Goal: Book appointment/travel/reservation

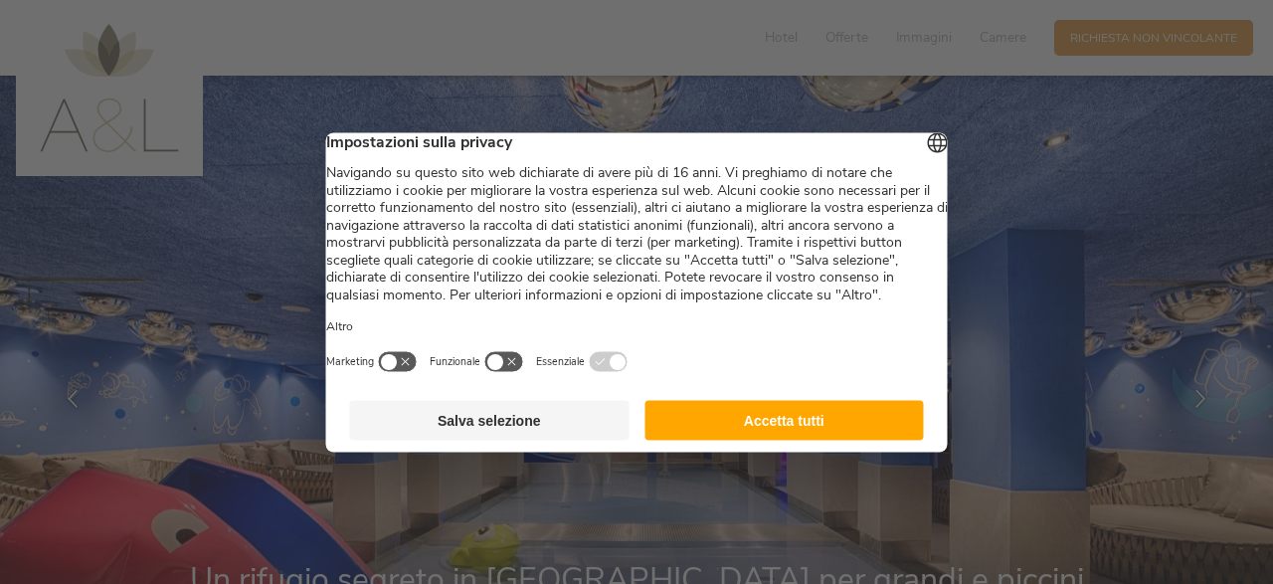
click at [733, 439] on button "Accetta tutti" at bounding box center [783, 420] width 279 height 40
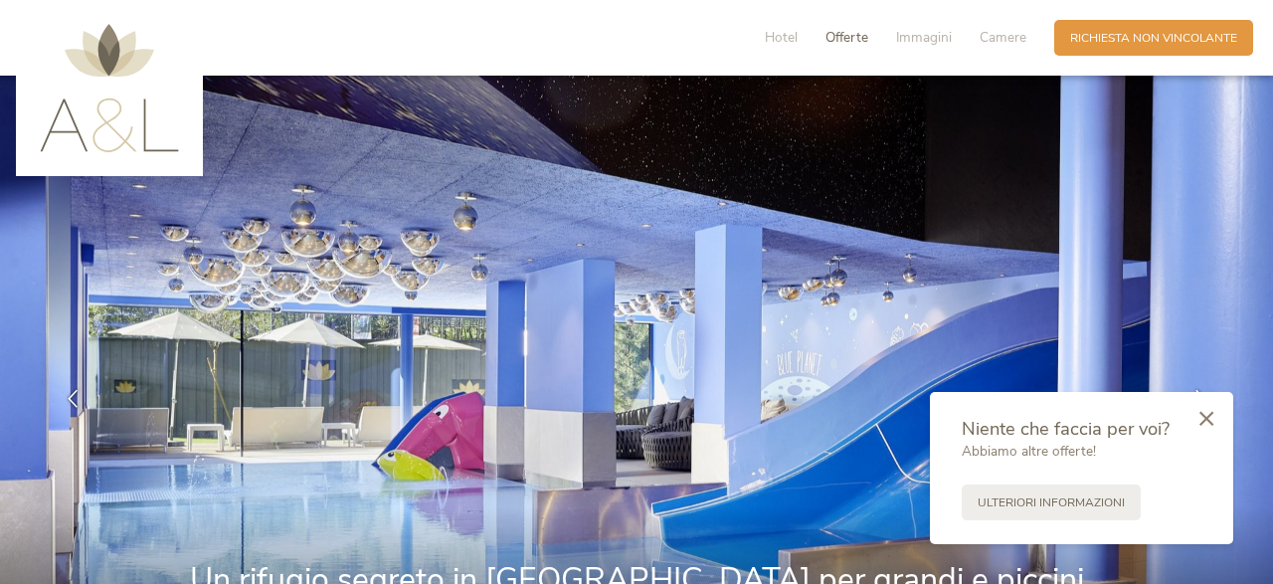
click at [859, 36] on span "Offerte" at bounding box center [846, 37] width 43 height 19
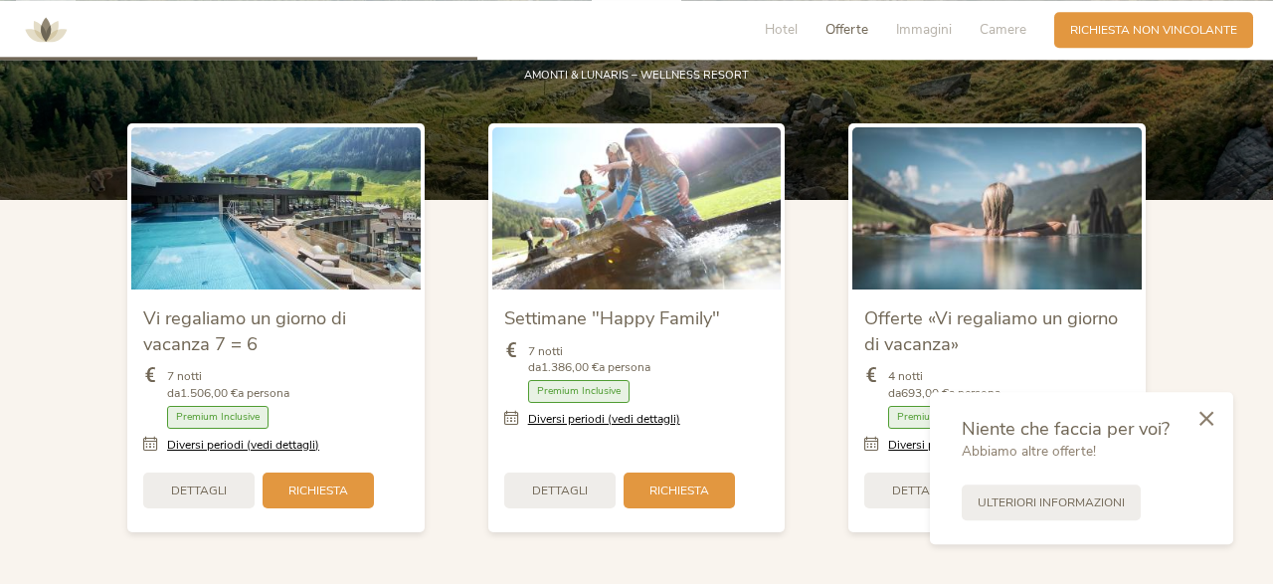
scroll to position [1967, 0]
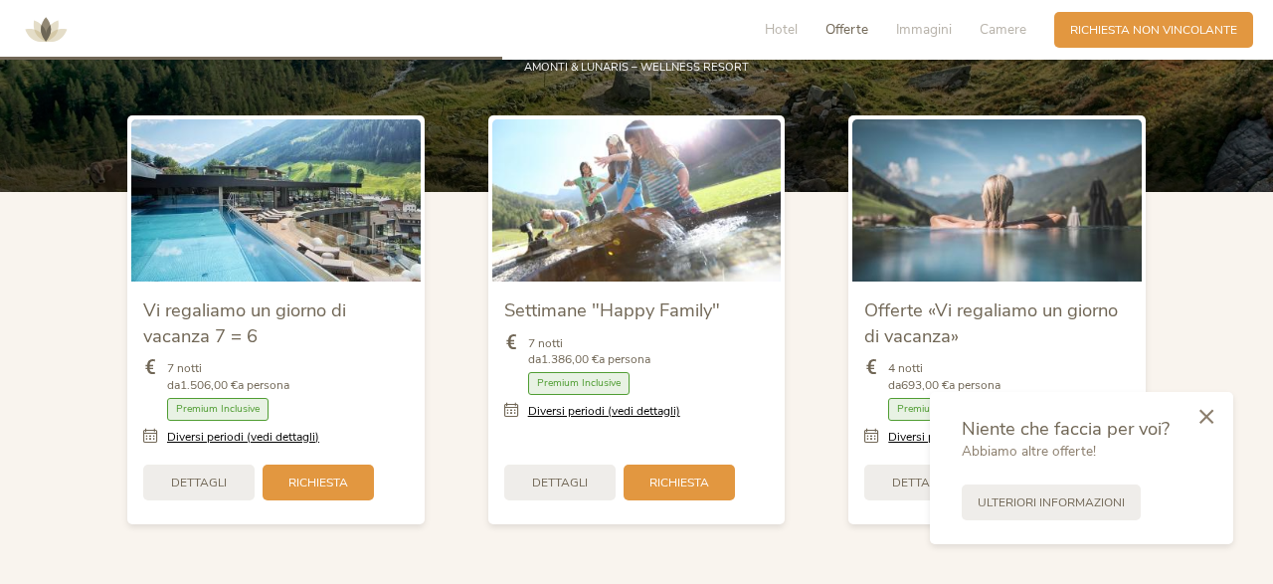
click at [1198, 421] on div at bounding box center [1206, 418] width 54 height 56
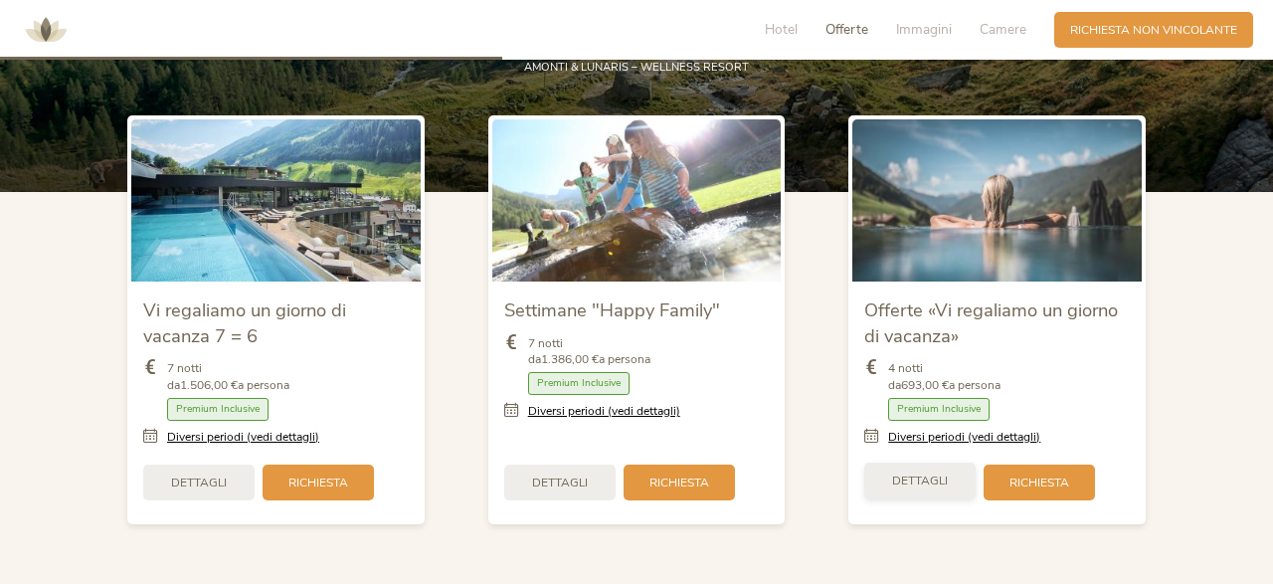
click at [902, 476] on span "Dettagli" at bounding box center [920, 480] width 56 height 17
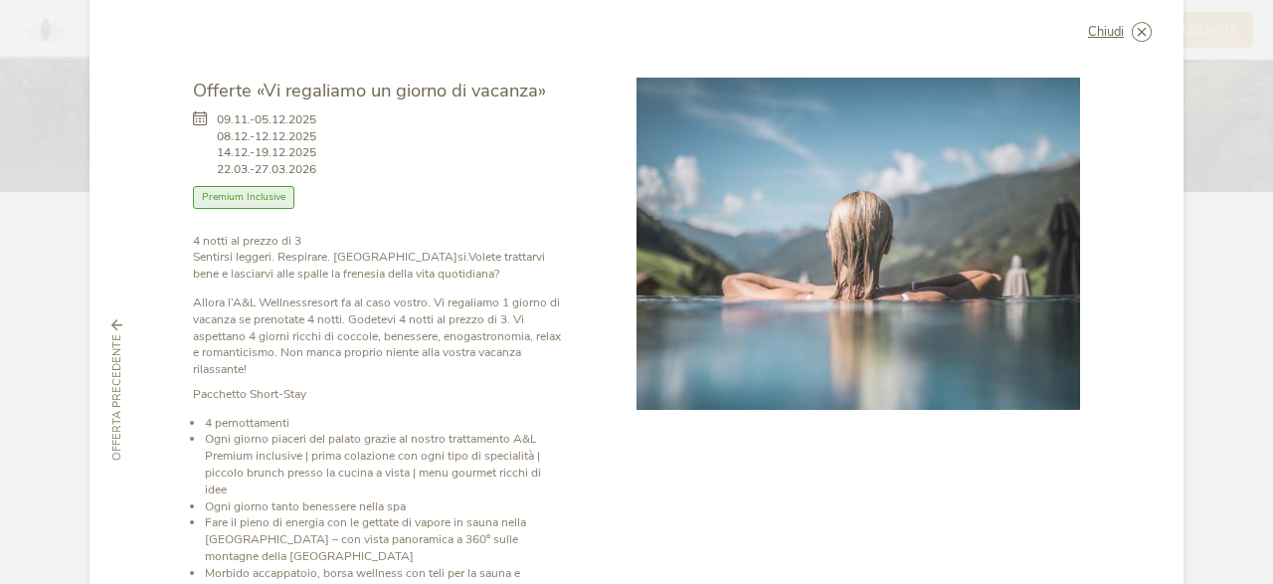
scroll to position [0, 0]
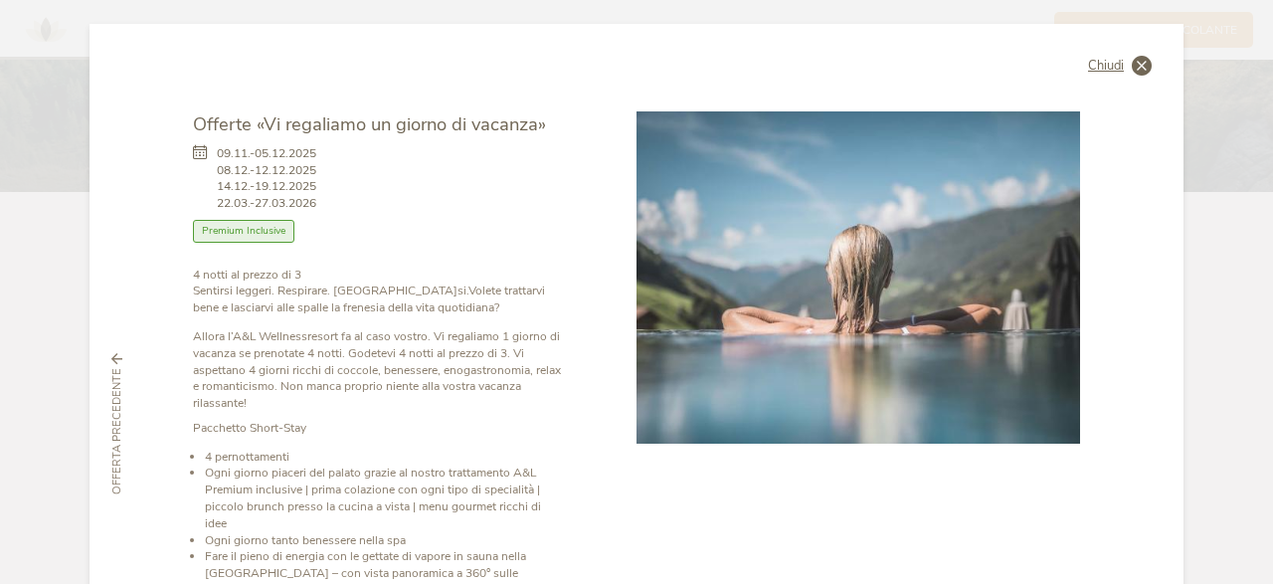
click at [1136, 67] on icon at bounding box center [1142, 66] width 20 height 20
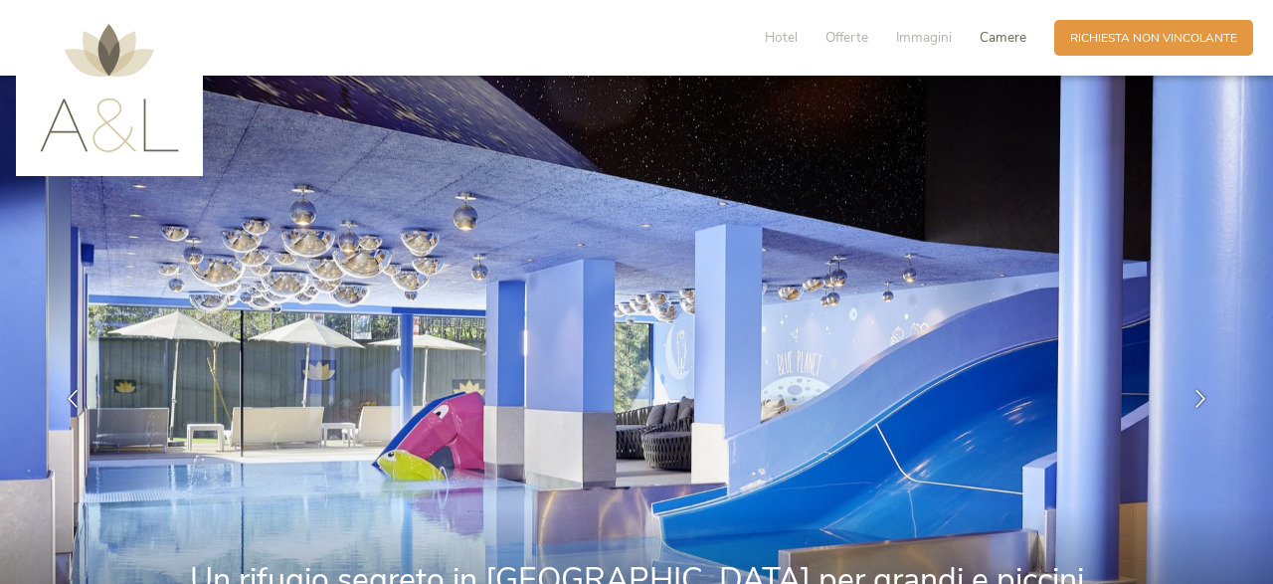
click at [1021, 47] on div "Camere" at bounding box center [1003, 37] width 47 height 19
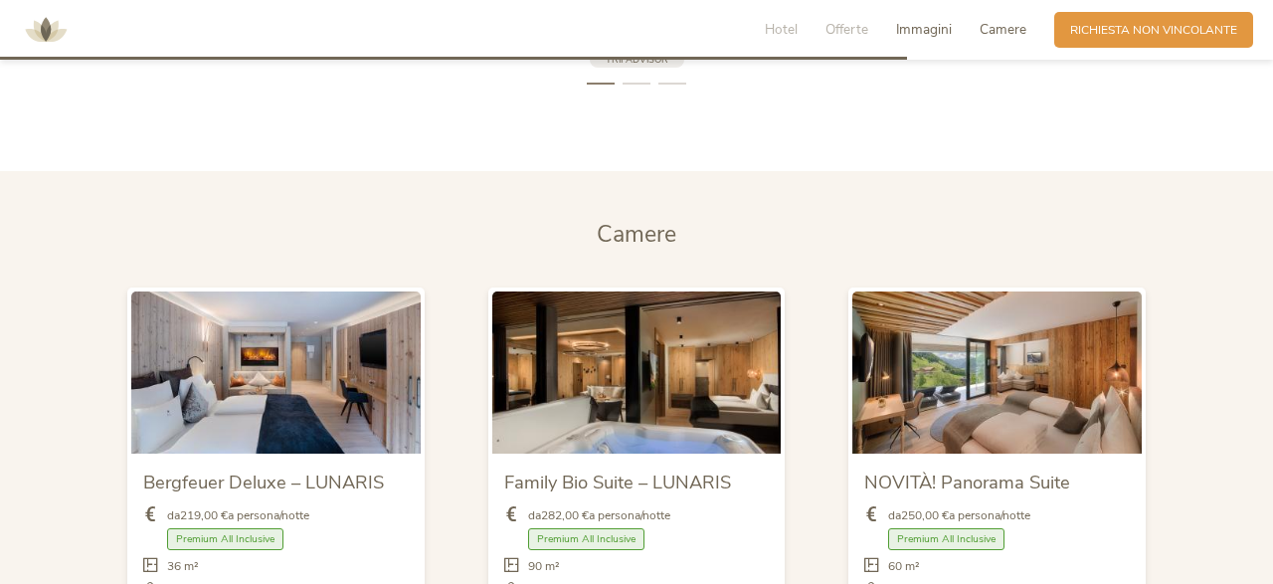
scroll to position [3854, 0]
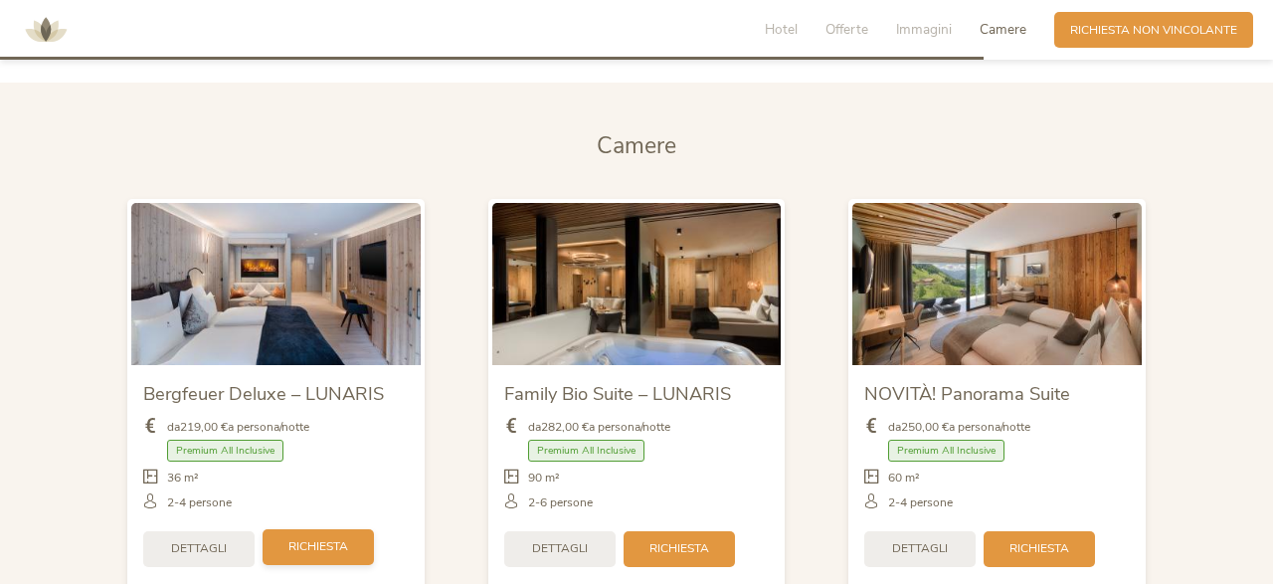
click at [317, 547] on span "Richiesta" at bounding box center [318, 546] width 60 height 17
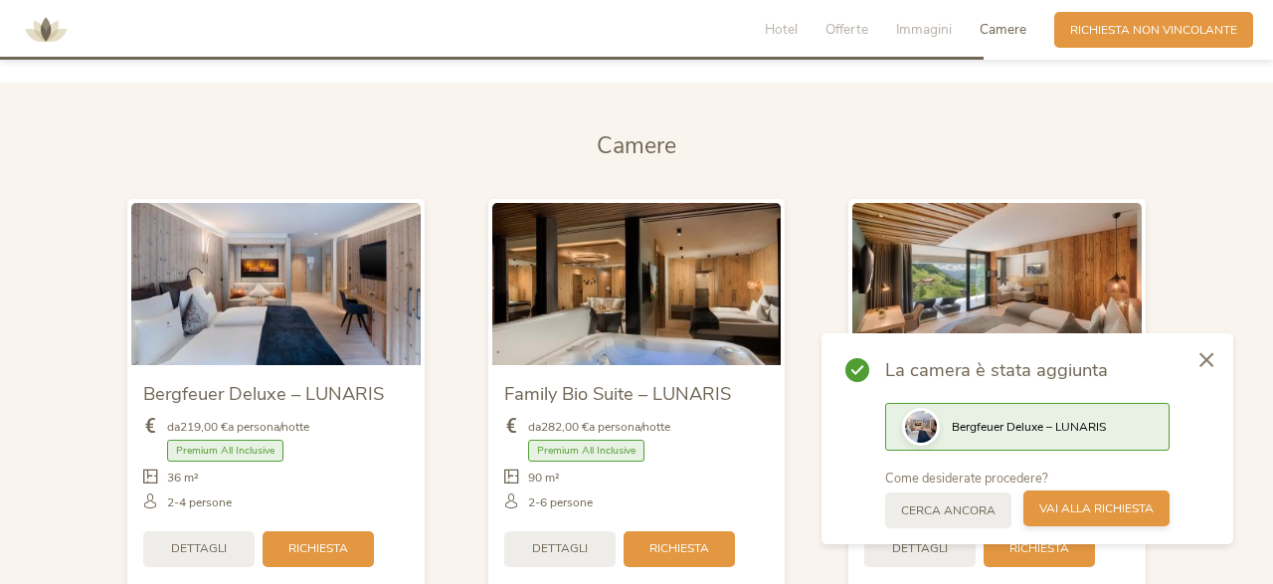
click at [1076, 510] on span "Vai alla richiesta" at bounding box center [1096, 508] width 114 height 17
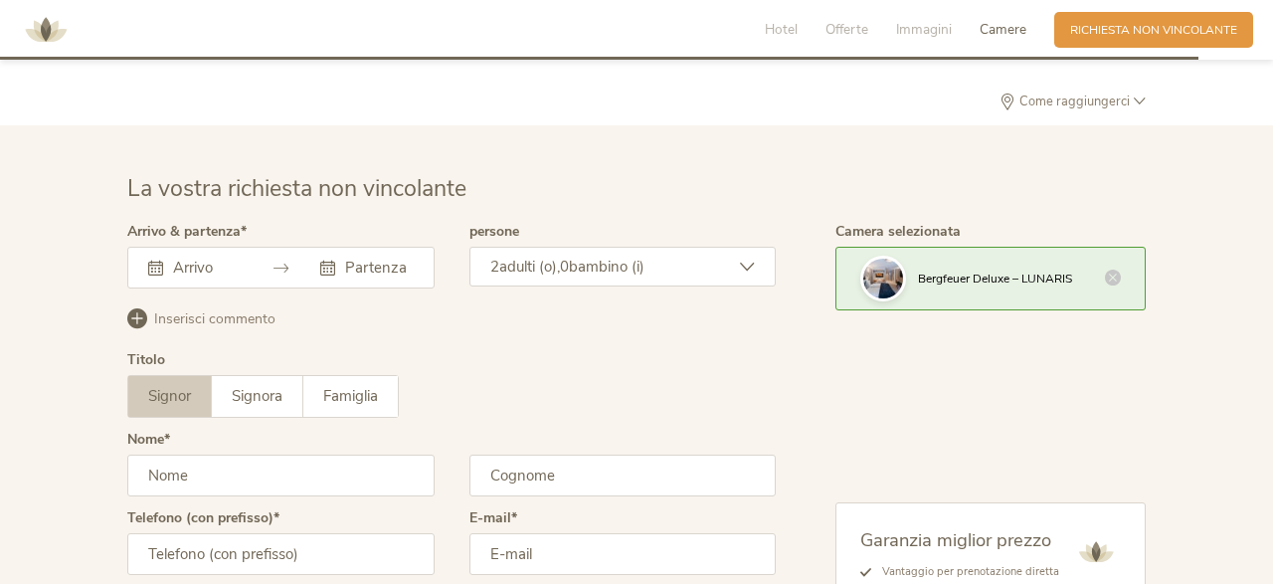
scroll to position [4796, 0]
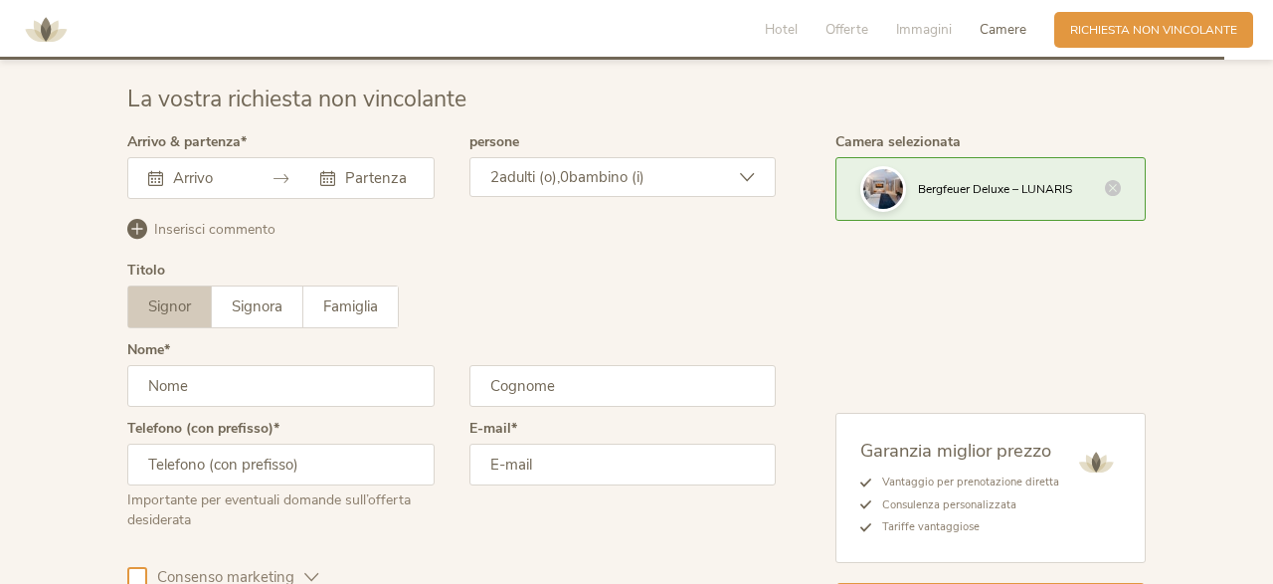
click at [206, 176] on input "text" at bounding box center [204, 178] width 73 height 20
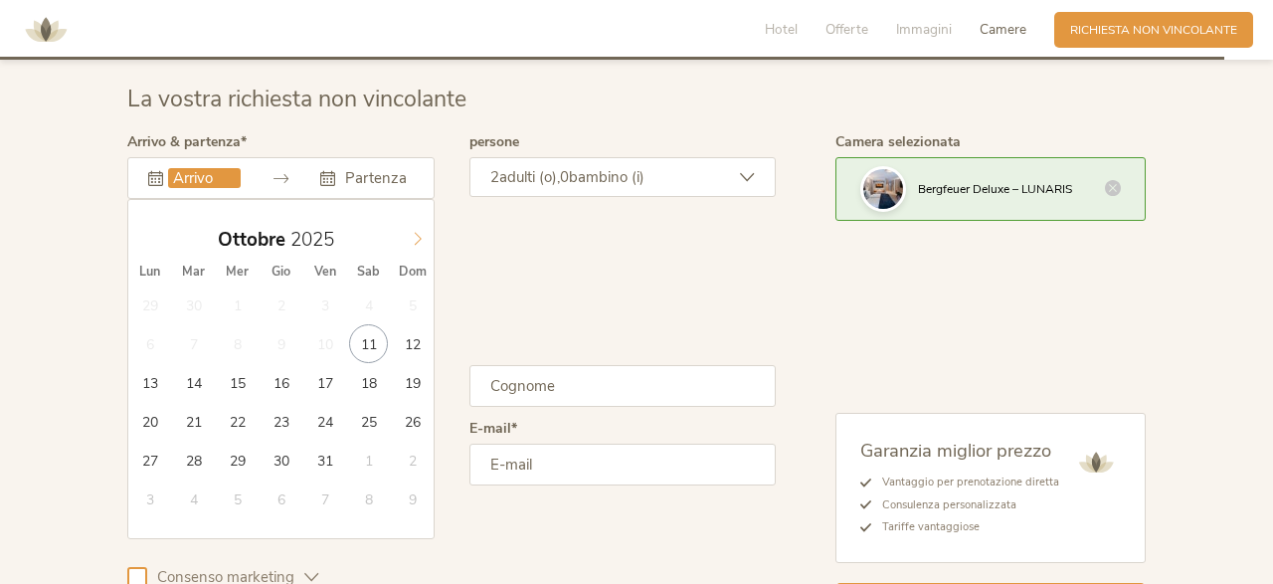
click at [423, 238] on icon at bounding box center [418, 239] width 14 height 14
click at [423, 237] on icon at bounding box center [418, 239] width 14 height 14
type input "2026"
click at [423, 236] on icon at bounding box center [418, 239] width 14 height 14
type input "[DATE]"
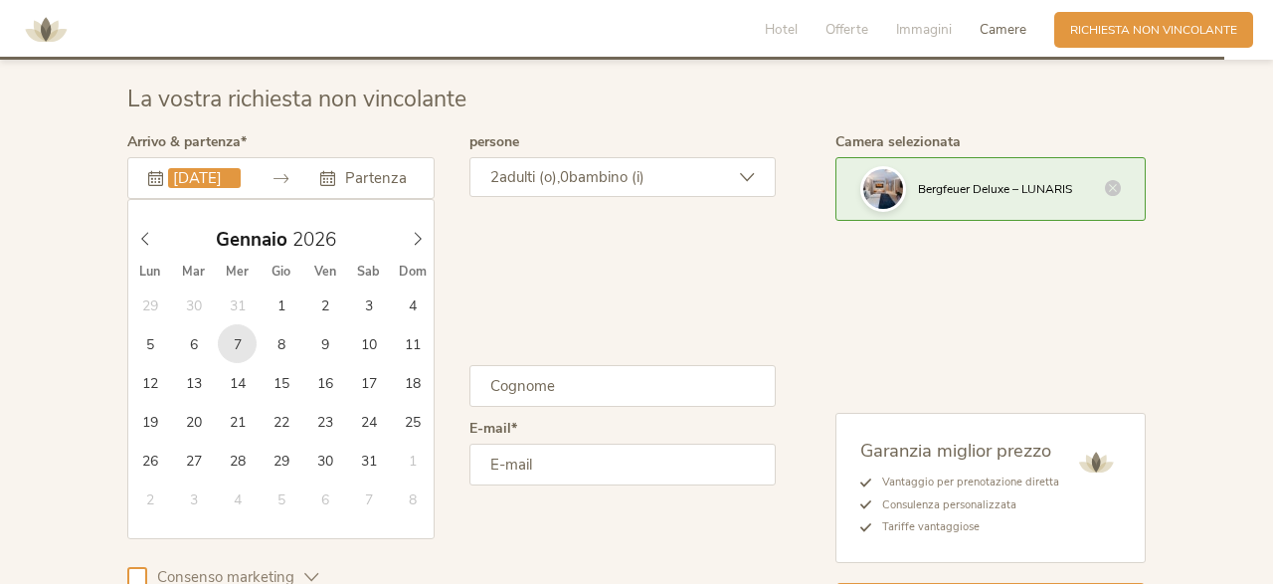
type input "2026"
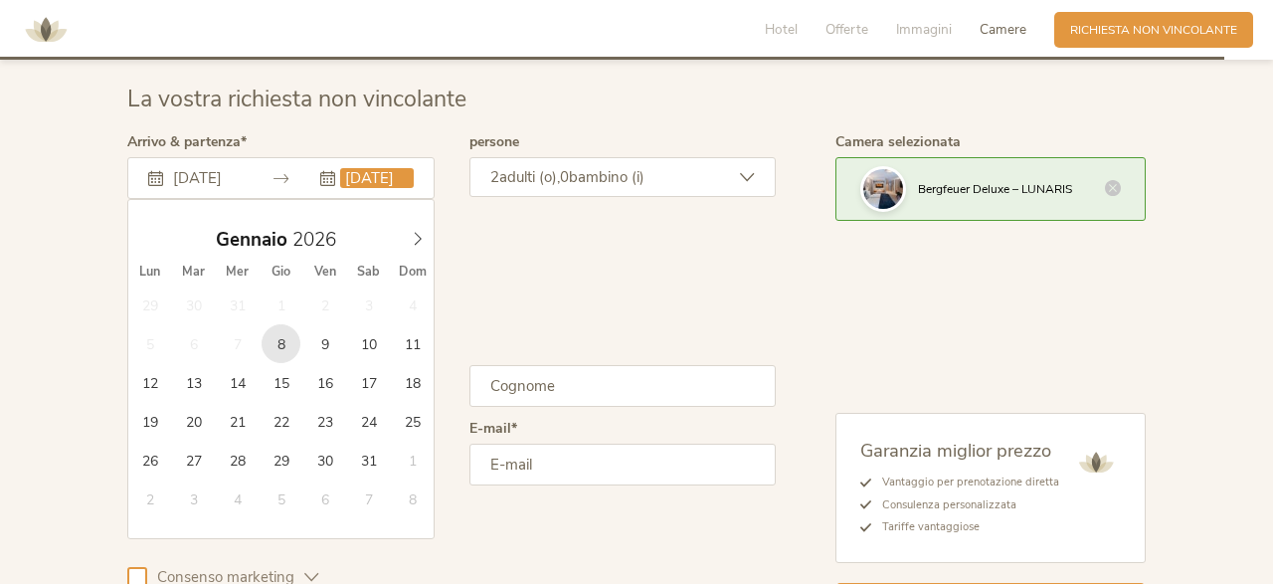
scroll to position [0, 15]
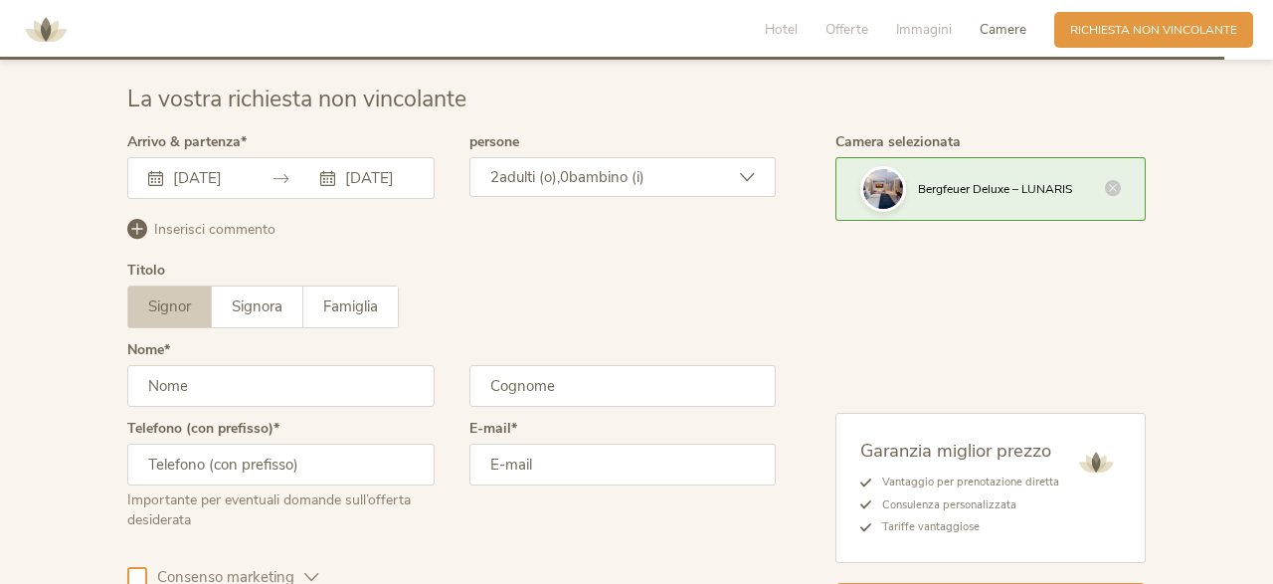
click at [321, 177] on icon at bounding box center [327, 178] width 15 height 15
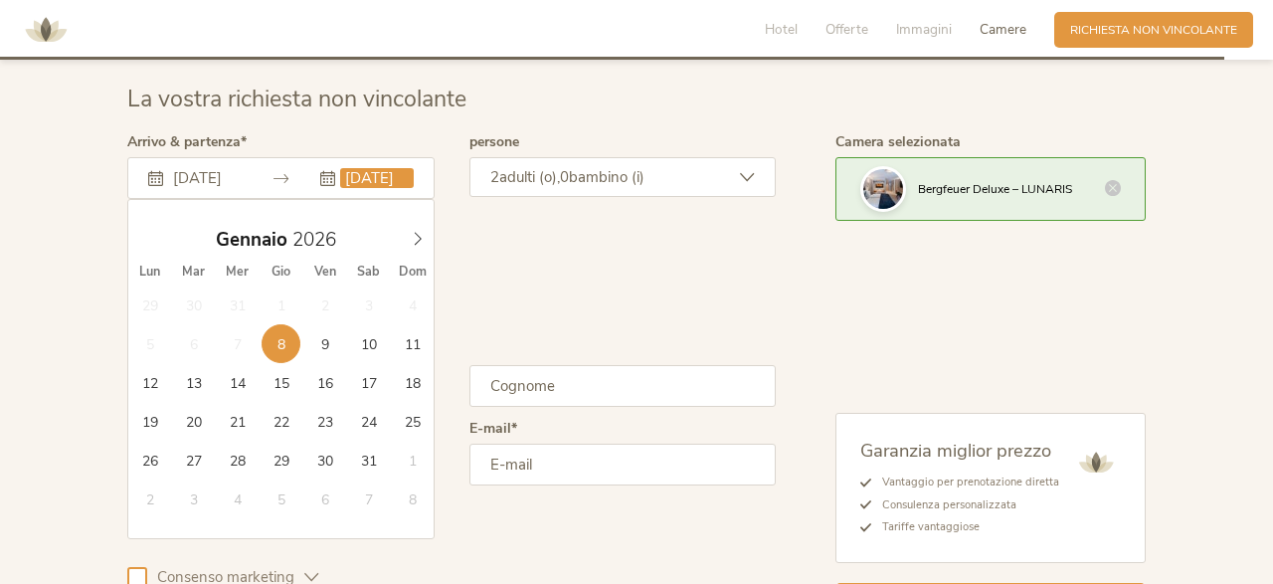
click at [387, 176] on input "[DATE]" at bounding box center [376, 178] width 73 height 20
type input "[DATE]"
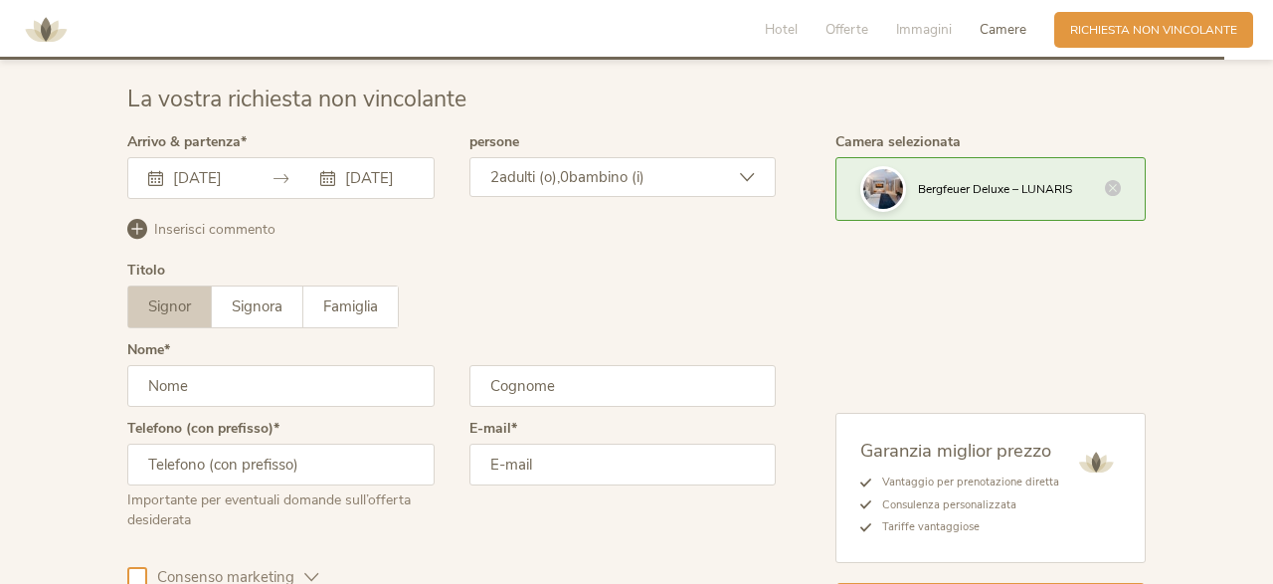
click at [749, 174] on icon at bounding box center [747, 177] width 15 height 15
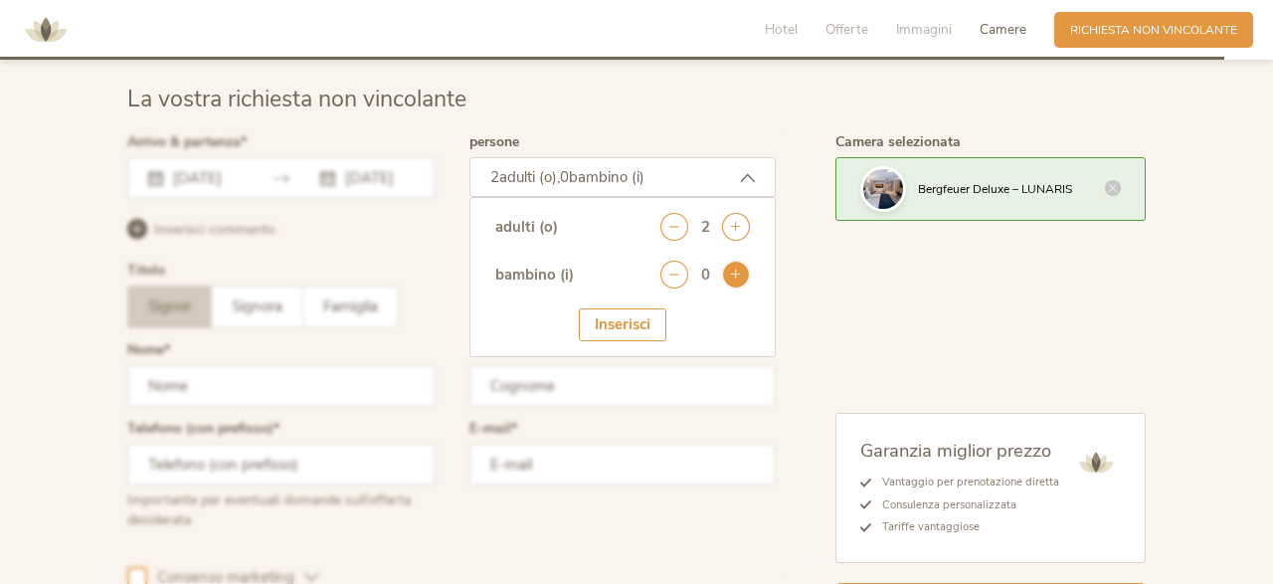
click at [732, 276] on icon at bounding box center [736, 275] width 28 height 28
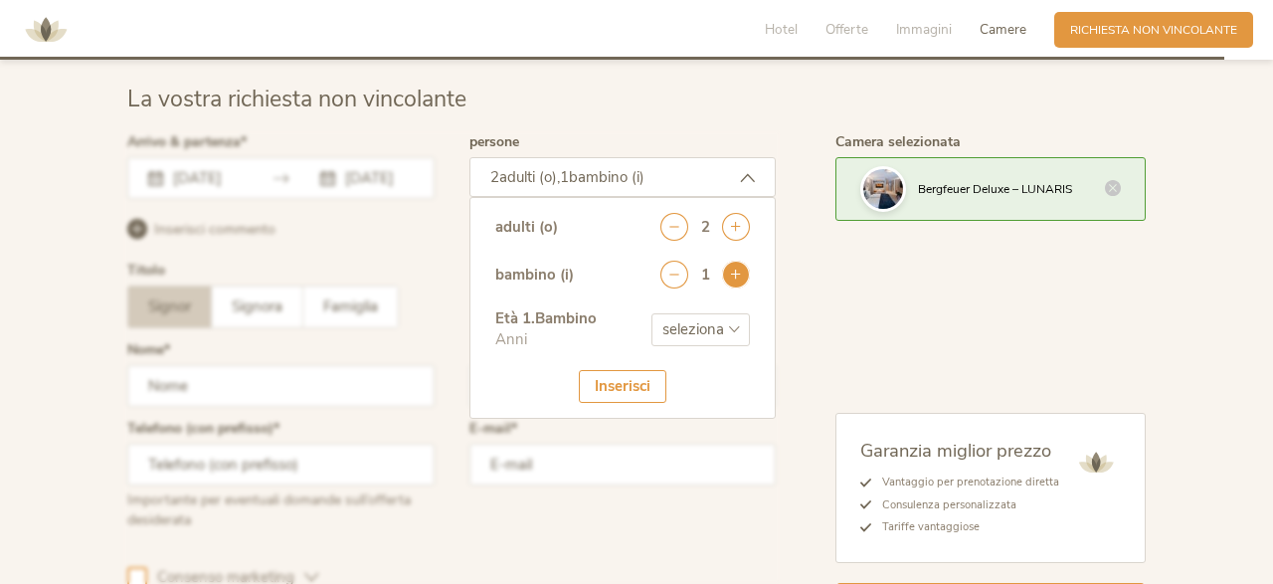
click at [732, 276] on icon at bounding box center [736, 275] width 28 height 28
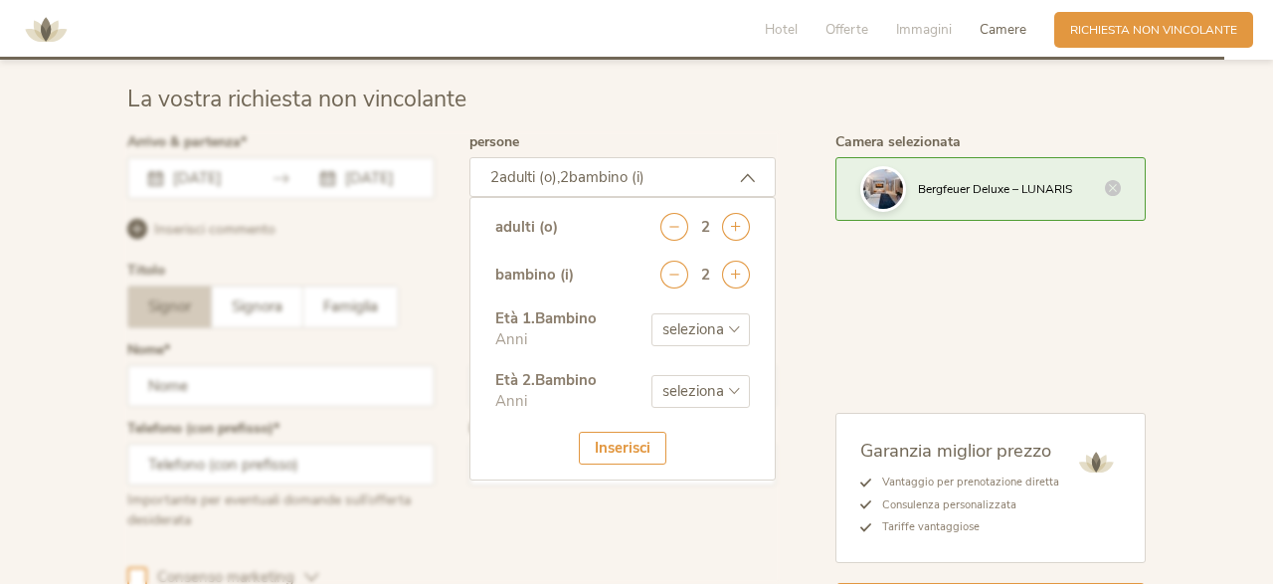
click at [651, 313] on select "seleziona 0 1 2 3 4 5 6 7 8 9 10 11 12 13 14 15 16 17" at bounding box center [700, 329] width 98 height 33
select select "5"
click option "5" at bounding box center [0, 0] width 0 height 0
click at [651, 375] on select "seleziona 0 1 2 3 4 5 6 7 8 9 10 11 12 13 14 15 16 17" at bounding box center [700, 391] width 98 height 33
select select "0"
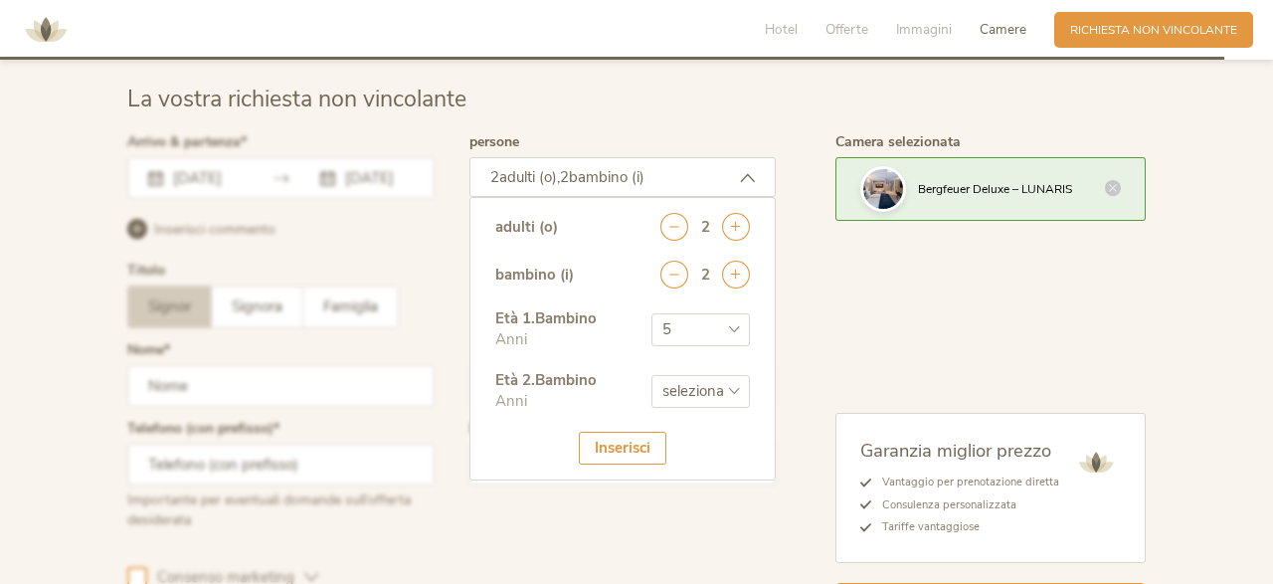
click option "0" at bounding box center [0, 0] width 0 height 0
click at [631, 442] on div "Inserisci" at bounding box center [623, 448] width 88 height 33
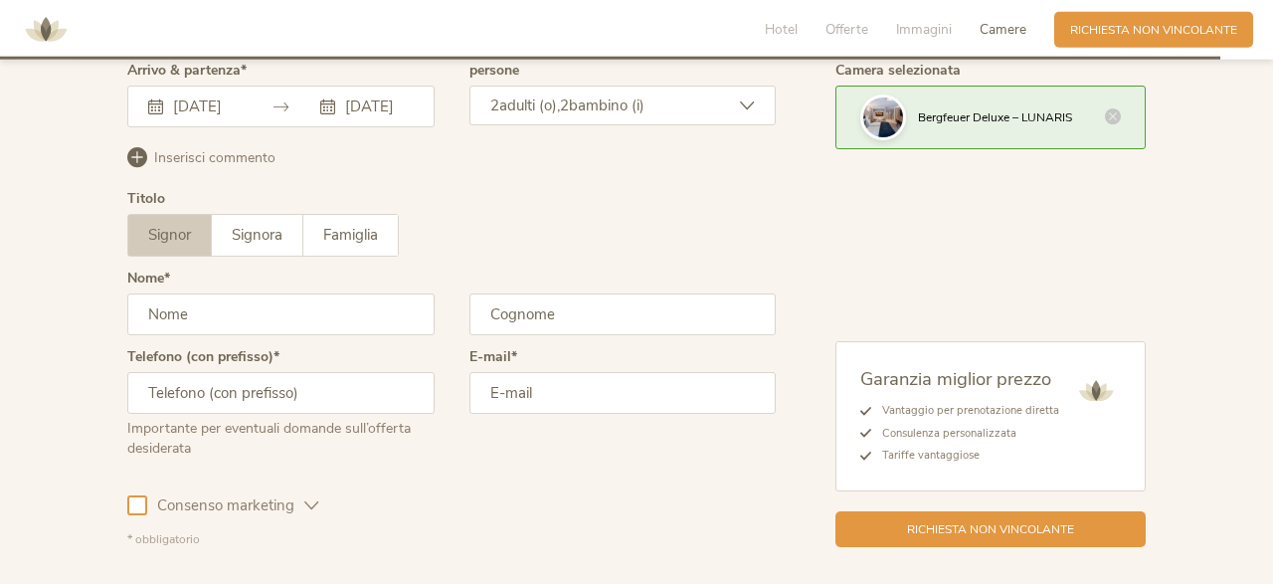
scroll to position [4882, 0]
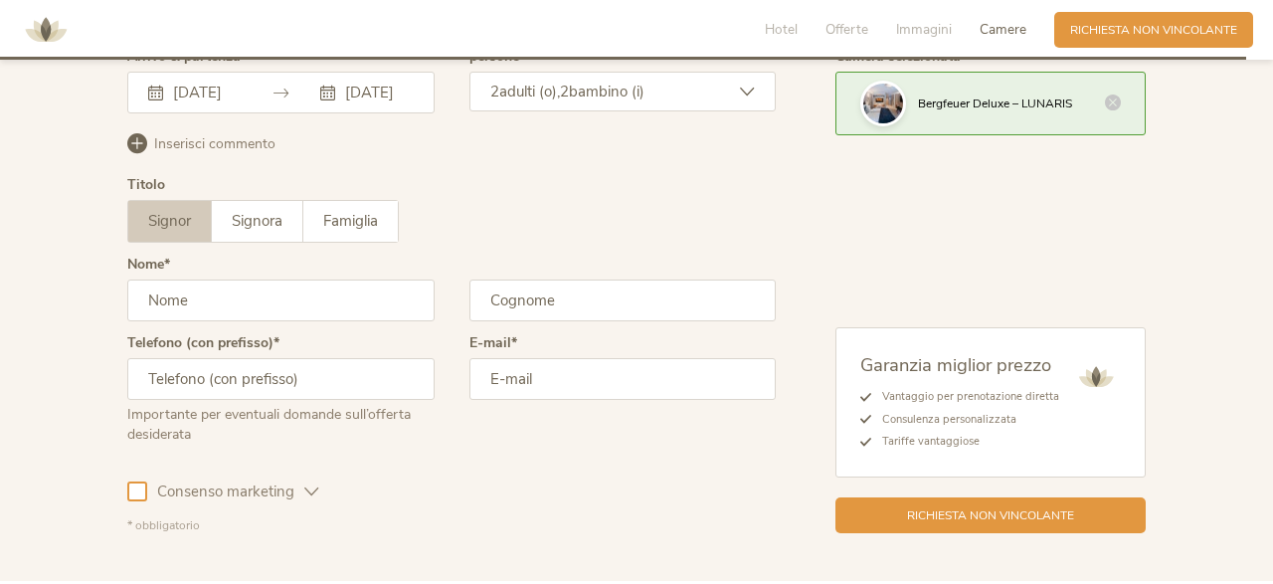
click at [230, 292] on input "text" at bounding box center [280, 300] width 307 height 42
type input "[PERSON_NAME]"
click at [524, 297] on input "text" at bounding box center [622, 300] width 307 height 42
type input "buzzo contin"
click at [504, 377] on input "email" at bounding box center [622, 379] width 307 height 42
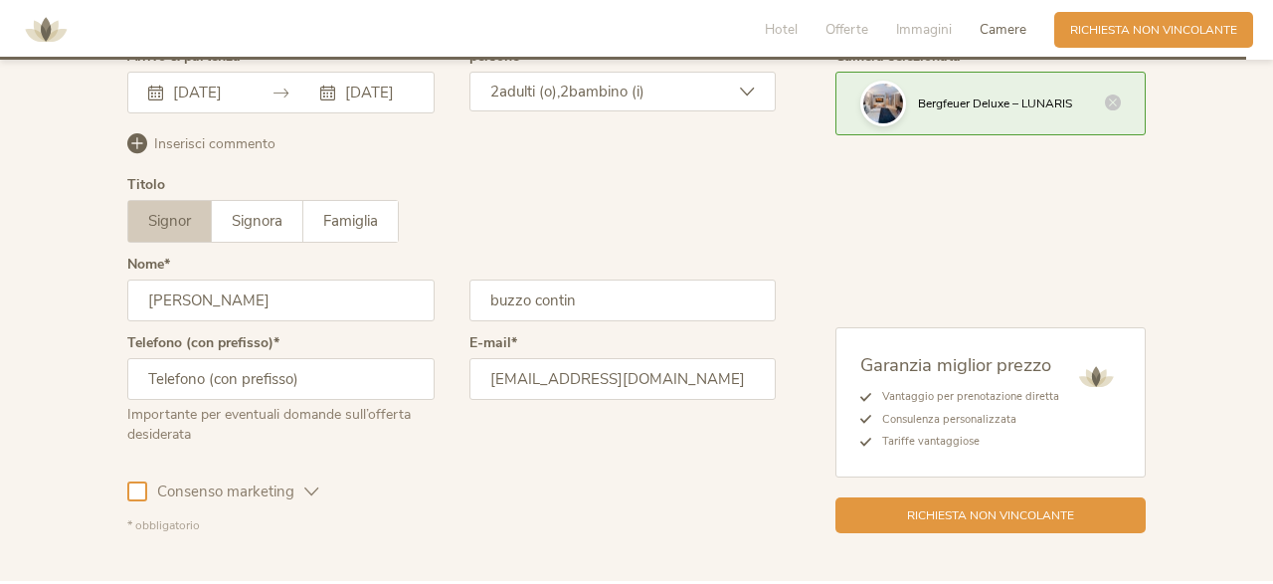
type input "[EMAIL_ADDRESS][DOMAIN_NAME]"
click at [341, 371] on input "text" at bounding box center [280, 379] width 307 height 42
type input "3490765825"
click at [969, 515] on span "Richiesta non vincolante" at bounding box center [990, 513] width 167 height 17
